Goal: Task Accomplishment & Management: Complete application form

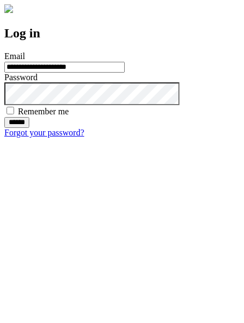
type input "**********"
click at [29, 128] on input "******" at bounding box center [16, 122] width 25 height 11
type input "**********"
click at [29, 128] on input "******" at bounding box center [16, 122] width 25 height 11
